Goal: Information Seeking & Learning: Find specific fact

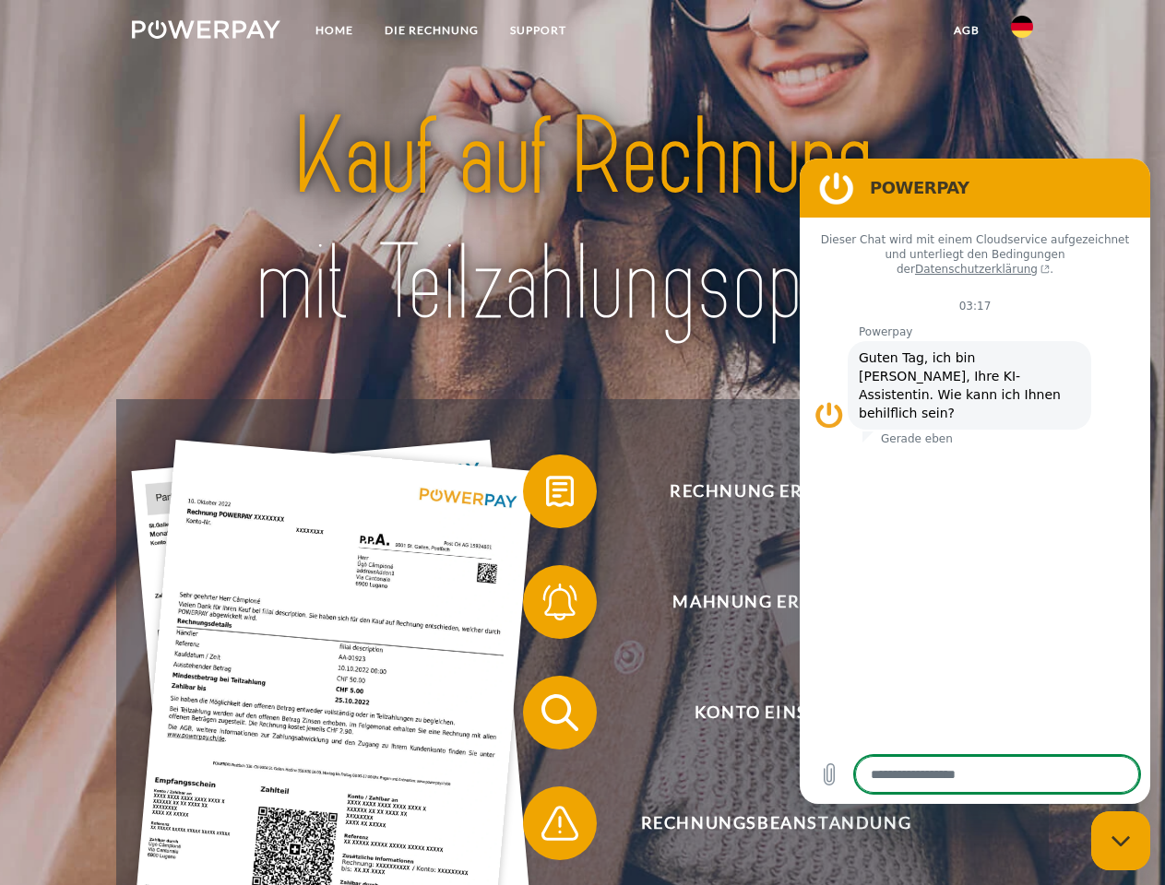
click at [206, 32] on img at bounding box center [206, 29] width 148 height 18
click at [1022, 32] on img at bounding box center [1022, 27] width 22 height 22
click at [965, 30] on link "agb" at bounding box center [966, 30] width 57 height 33
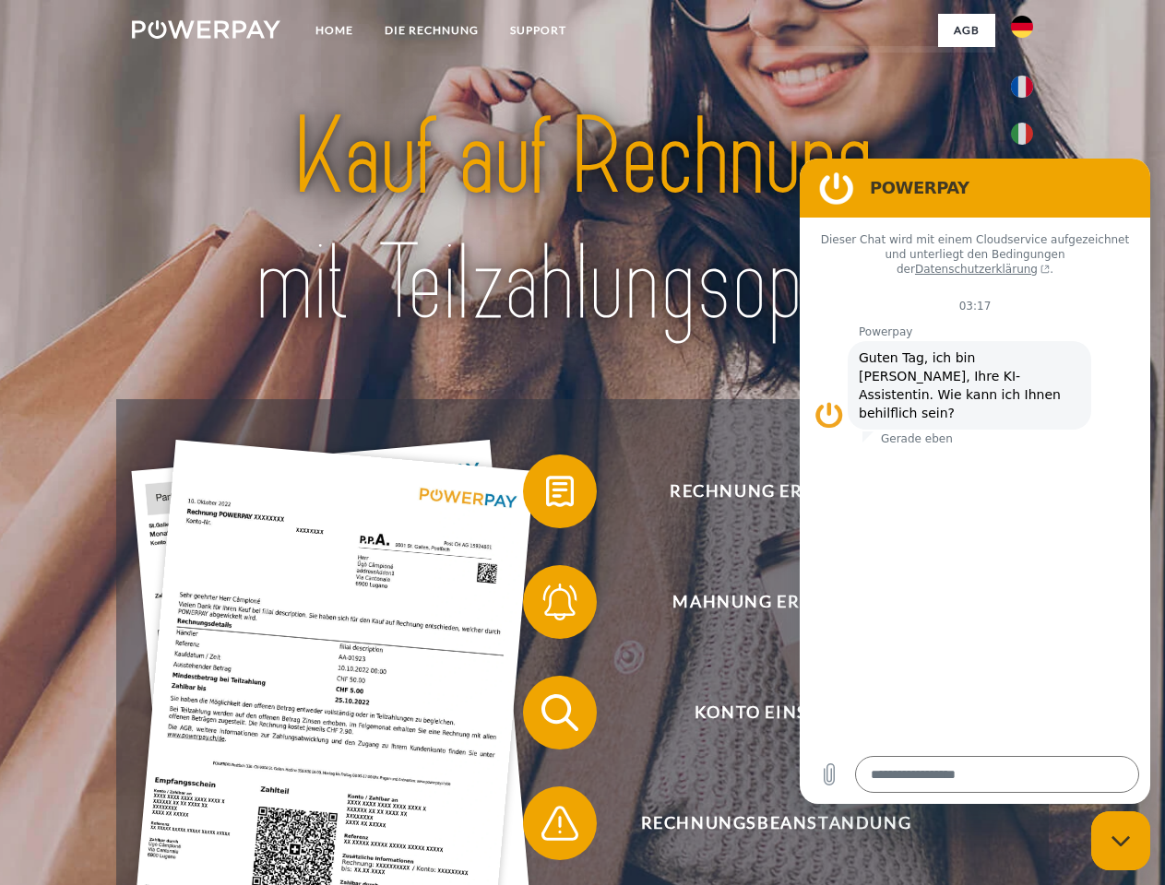
click at [546, 495] on span at bounding box center [532, 491] width 92 height 92
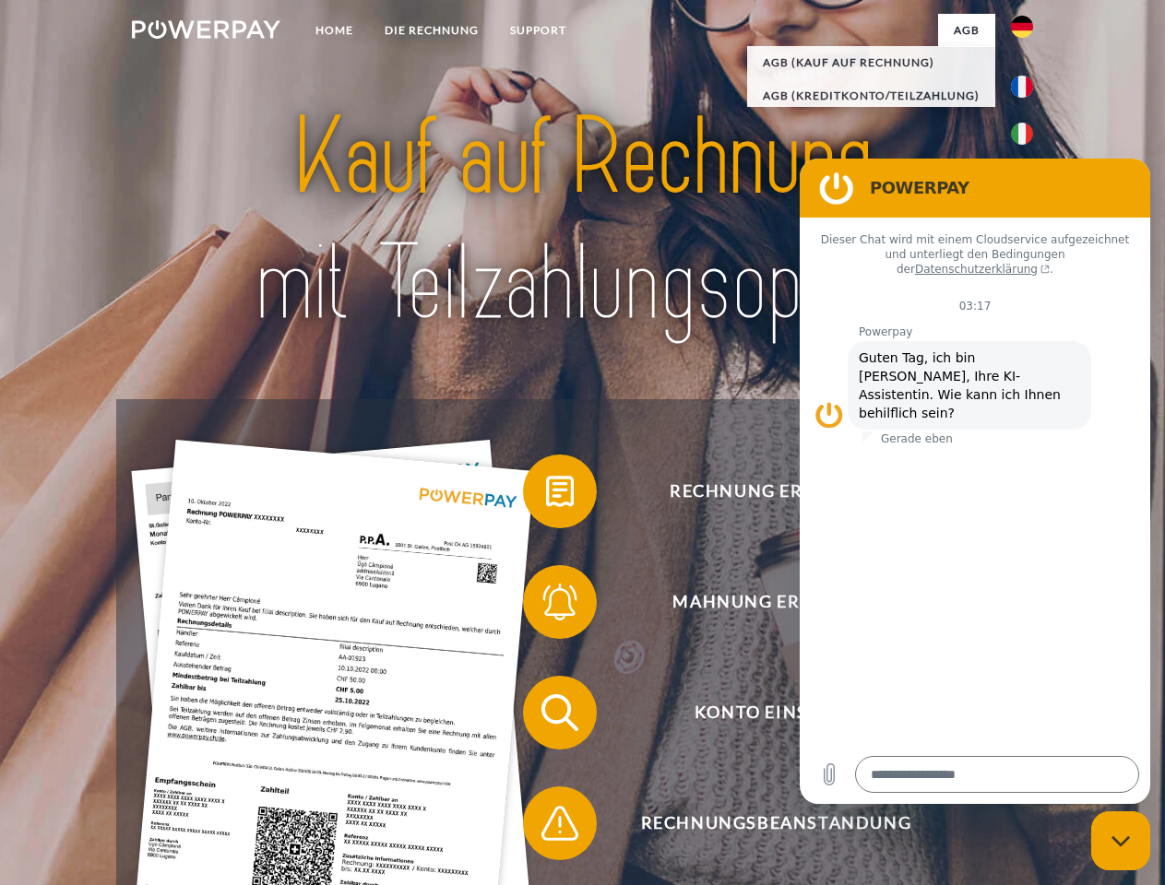
click at [546, 606] on div "Rechnung erhalten? Mahnung erhalten? Konto einsehen" at bounding box center [581, 768] width 931 height 738
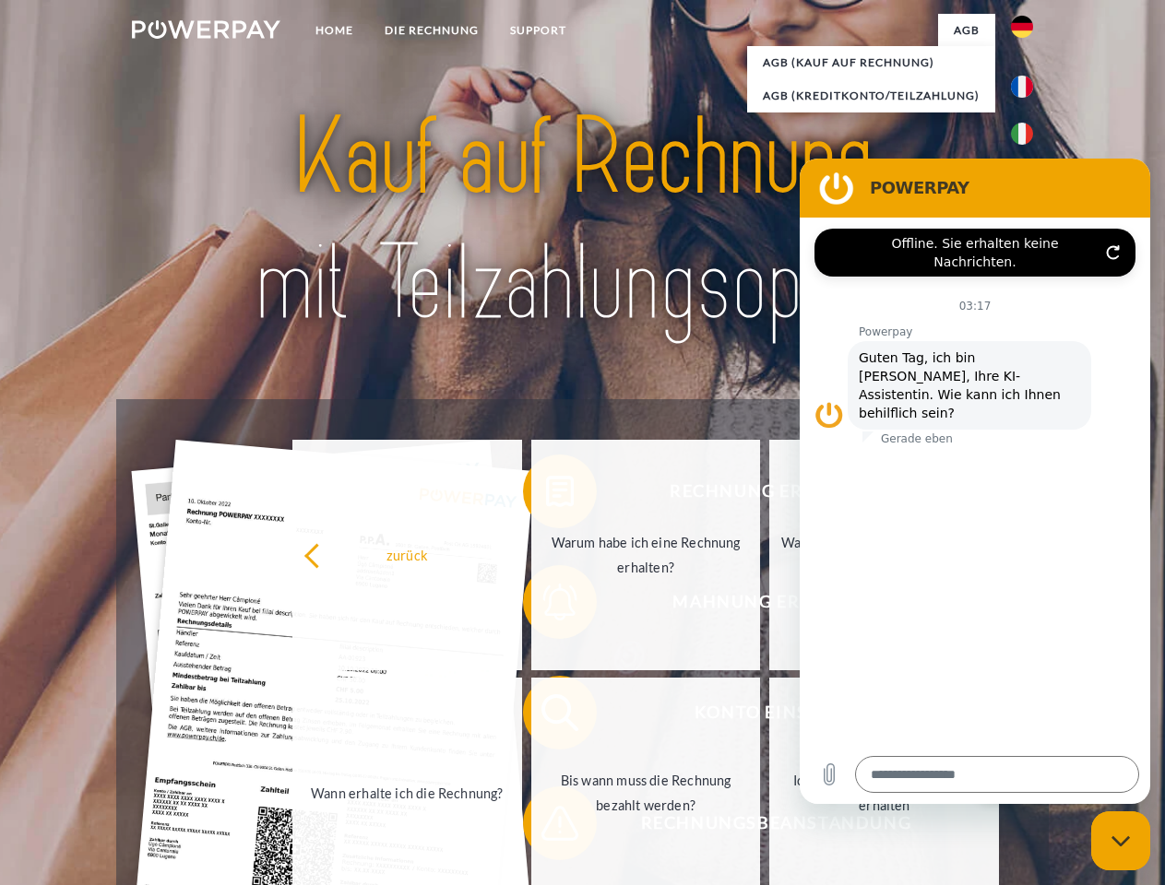
click at [546, 716] on link "Bis wann muss die Rechnung bezahlt werden?" at bounding box center [646, 793] width 230 height 231
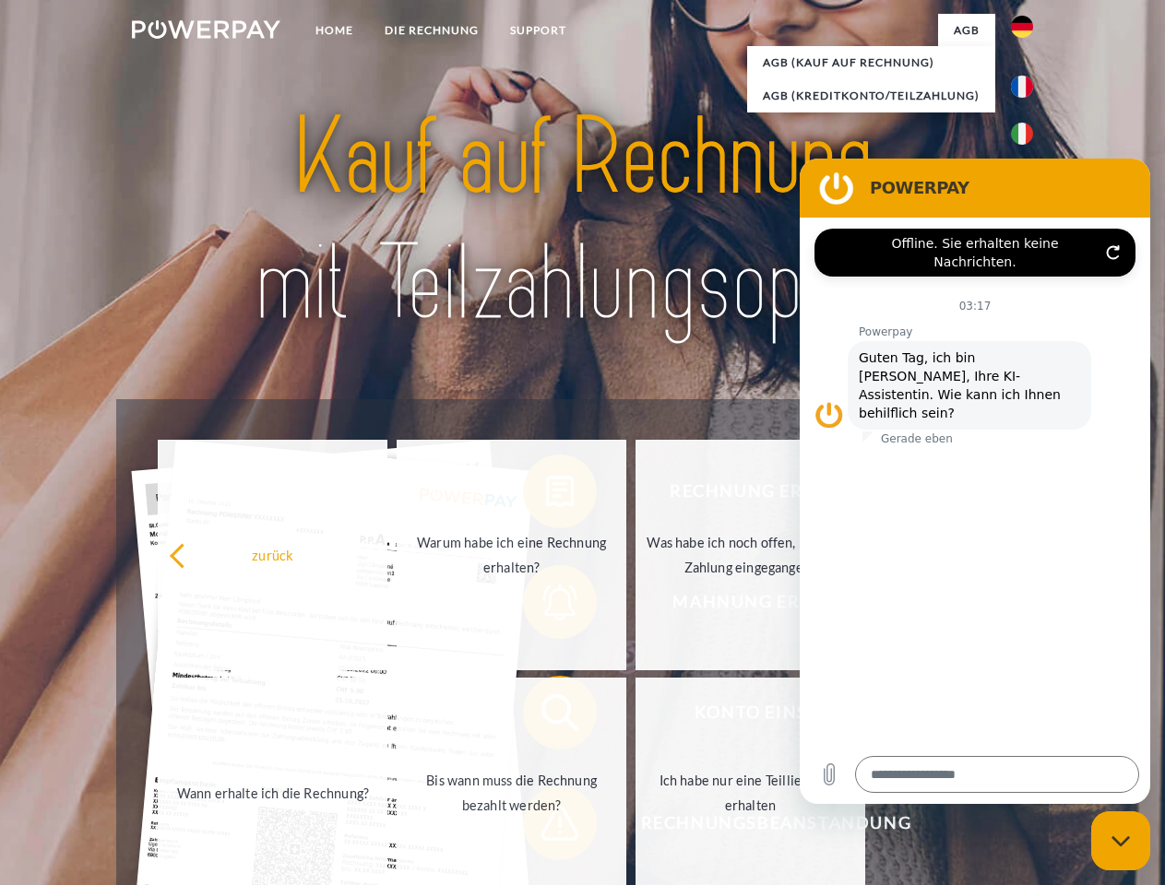
click at [546, 827] on span at bounding box center [532, 823] width 92 height 92
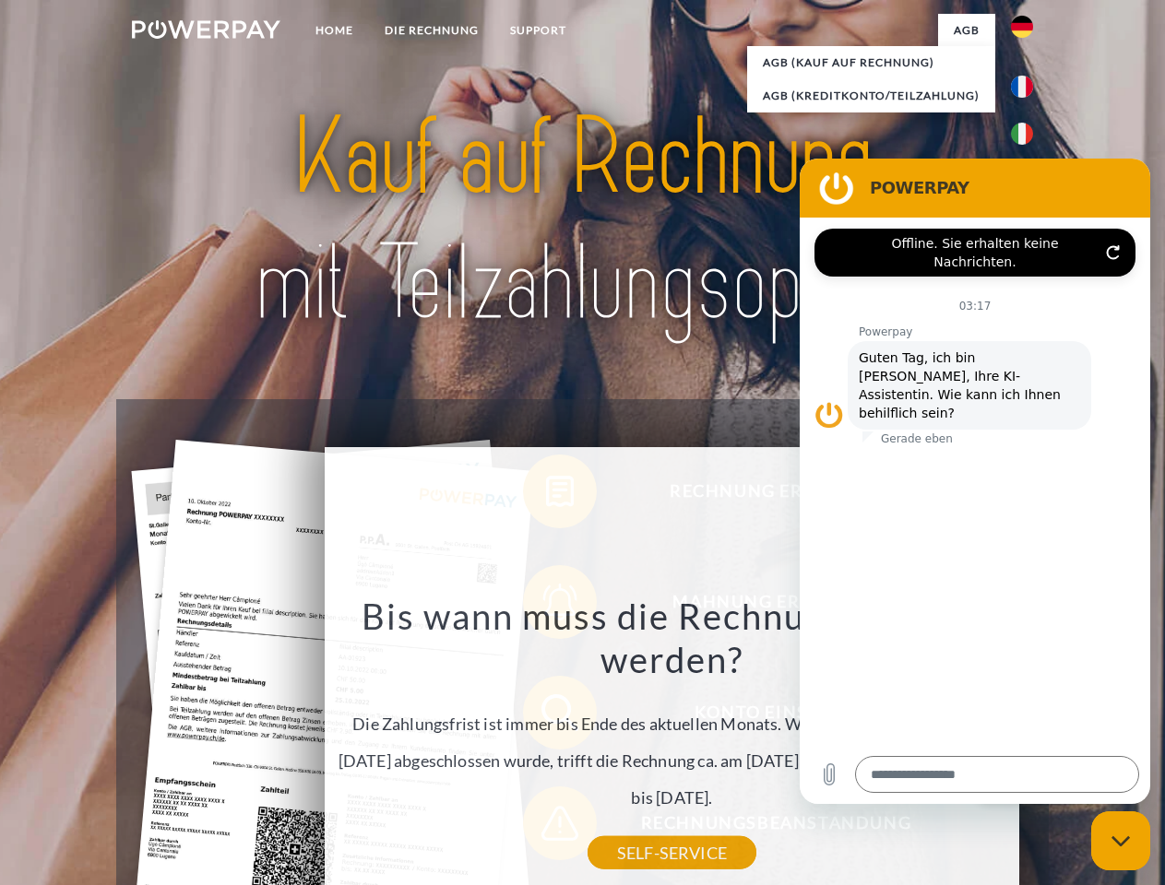
click at [1120, 841] on icon "Messaging-Fenster schließen" at bounding box center [1120, 841] width 19 height 12
type textarea "*"
